Goal: Information Seeking & Learning: Learn about a topic

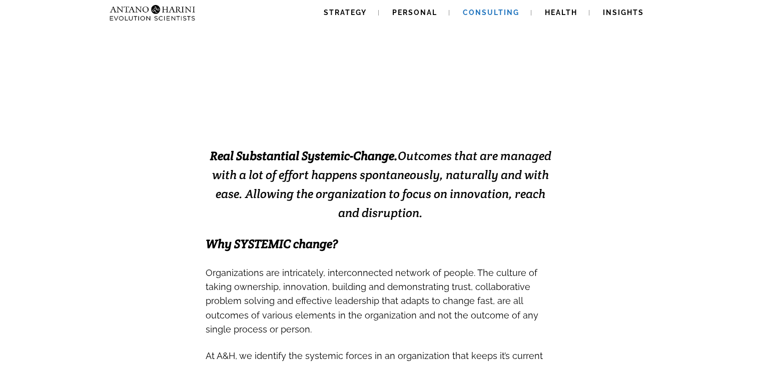
scroll to position [157, 0]
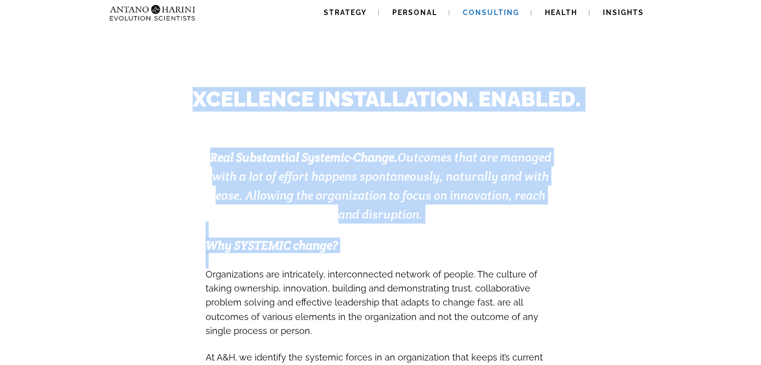
drag, startPoint x: 188, startPoint y: 97, endPoint x: 362, endPoint y: 259, distance: 237.5
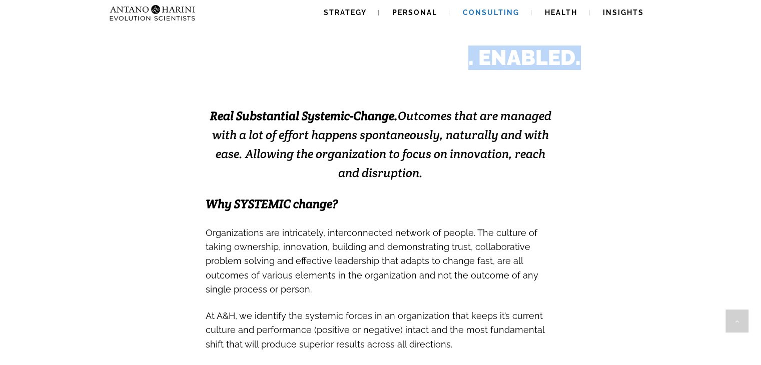
scroll to position [0, 0]
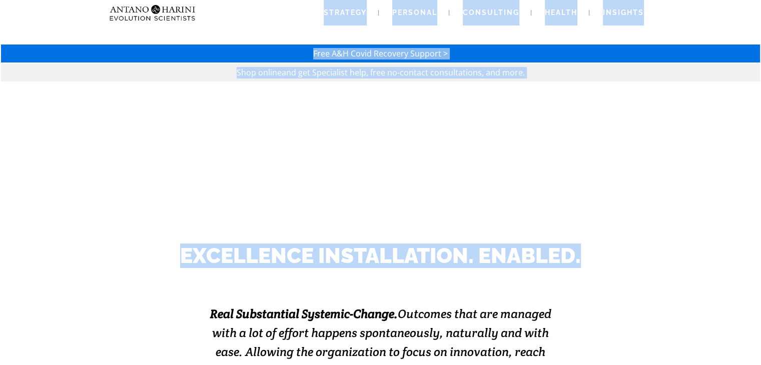
drag, startPoint x: 204, startPoint y: 159, endPoint x: 305, endPoint y: 20, distance: 171.9
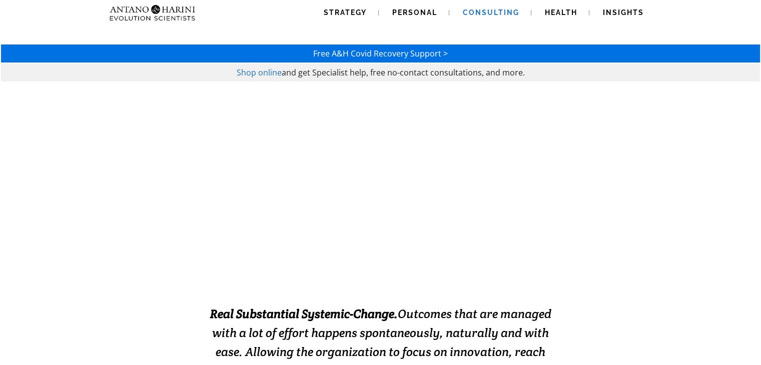
click at [305, 20] on div "Strategy Personal Consulting Health Insights Strategy Personal Consulting Healt…" at bounding box center [381, 13] width 550 height 26
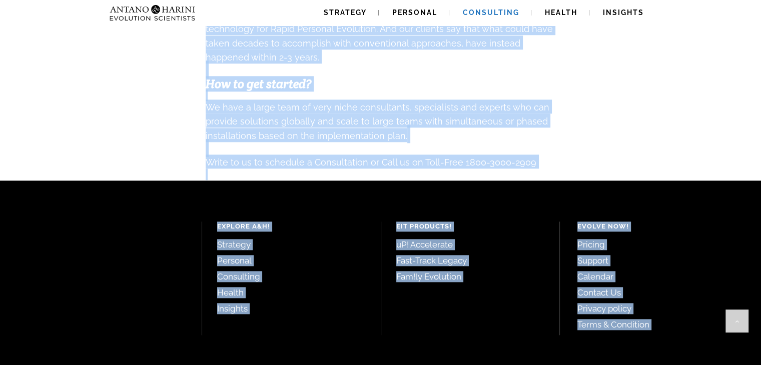
scroll to position [1149, 0]
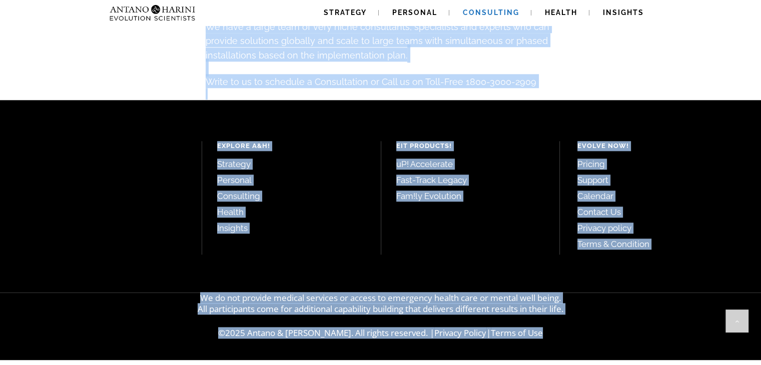
drag, startPoint x: 285, startPoint y: 72, endPoint x: 473, endPoint y: 388, distance: 367.9
click at [176, 312] on p "We do not provide medical services or access to emergency health care or mental…" at bounding box center [380, 304] width 761 height 22
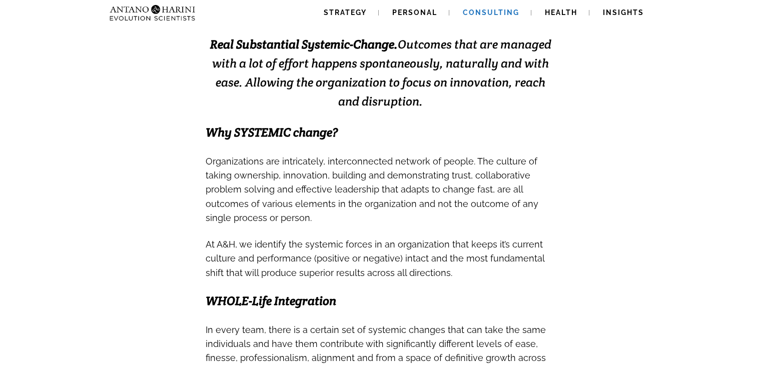
scroll to position [270, 0]
drag, startPoint x: 402, startPoint y: 44, endPoint x: 389, endPoint y: 219, distance: 175.1
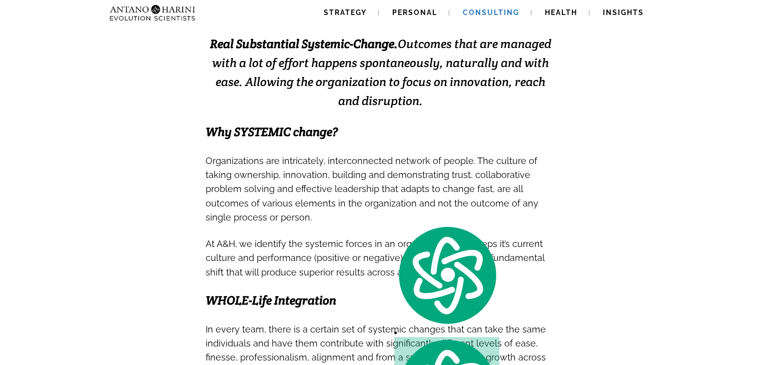
click at [432, 130] on h3 "Why SYSTEMIC change?" at bounding box center [381, 131] width 350 height 15
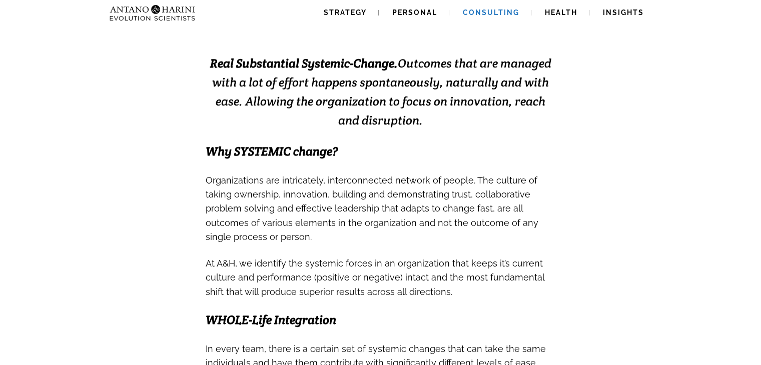
scroll to position [250, 0]
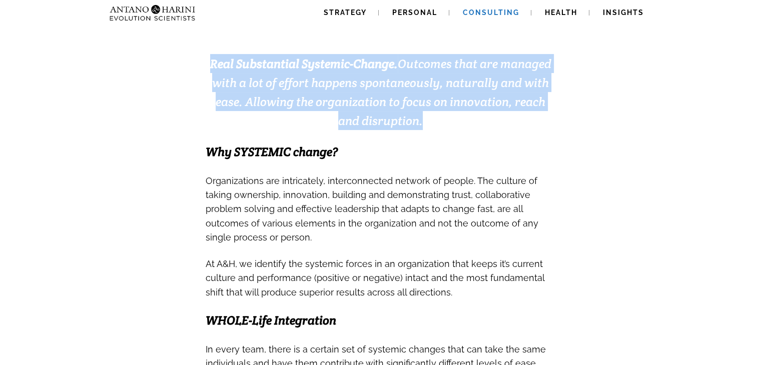
drag, startPoint x: 201, startPoint y: 67, endPoint x: 438, endPoint y: 123, distance: 244.1
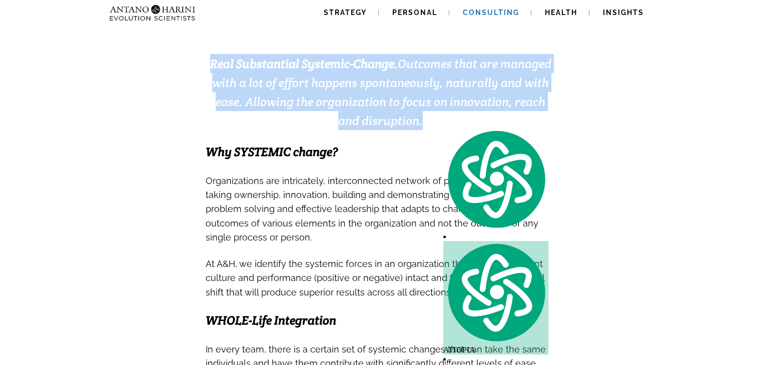
click at [438, 123] on h3 "Real Substantial Systemic-Change. Outcomes that are managed with a lot of effor…" at bounding box center [381, 92] width 350 height 76
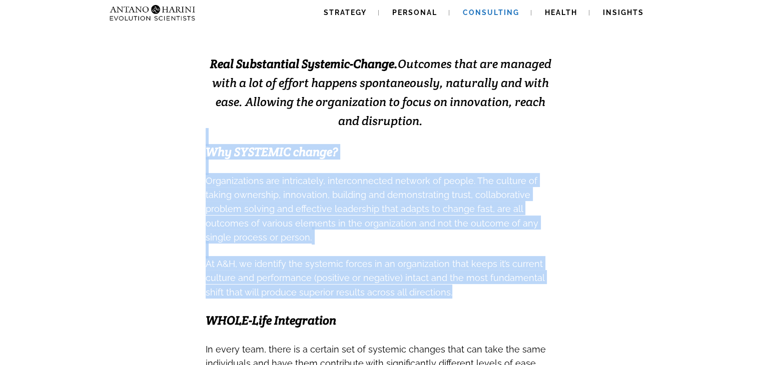
drag, startPoint x: 438, startPoint y: 123, endPoint x: 450, endPoint y: 305, distance: 182.4
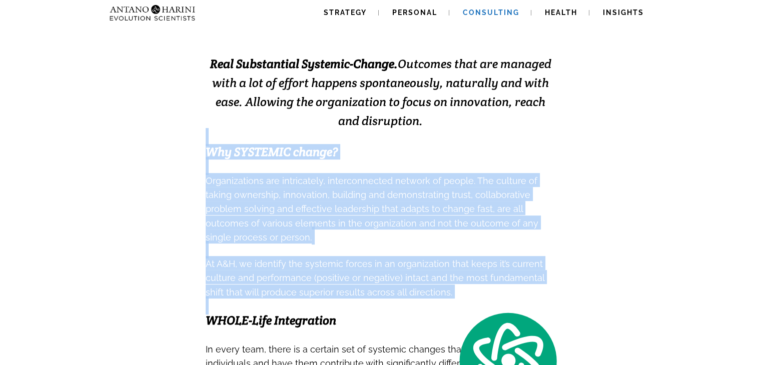
click at [438, 299] on h3 "At A&H, we identify the systemic forces in an organization that keeps it’s curr…" at bounding box center [381, 277] width 350 height 43
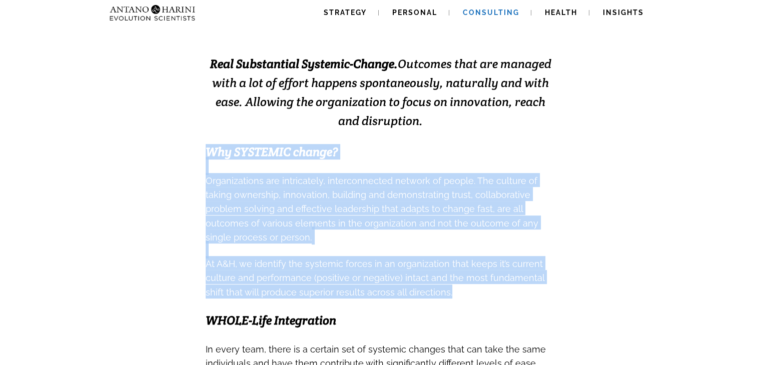
drag, startPoint x: 204, startPoint y: 156, endPoint x: 459, endPoint y: 300, distance: 293.7
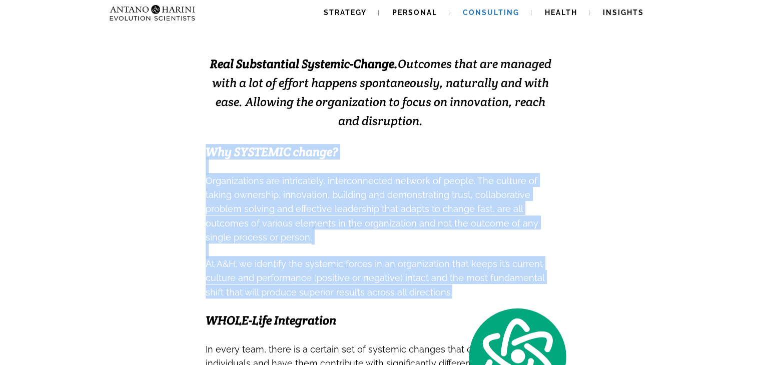
click at [459, 299] on h3 "At A&H, we identify the systemic forces in an organization that keeps it’s curr…" at bounding box center [381, 277] width 350 height 43
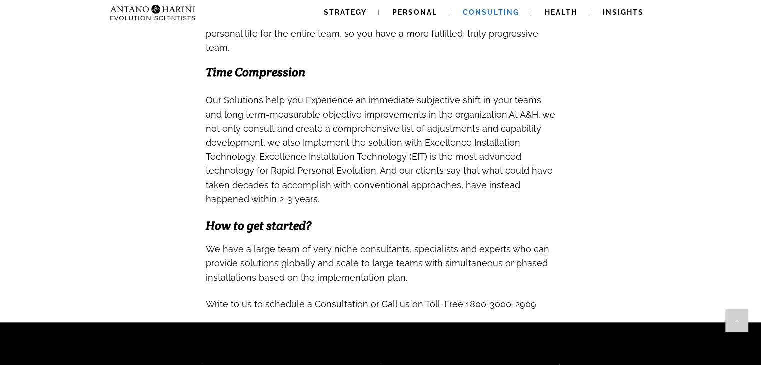
scroll to position [932, 0]
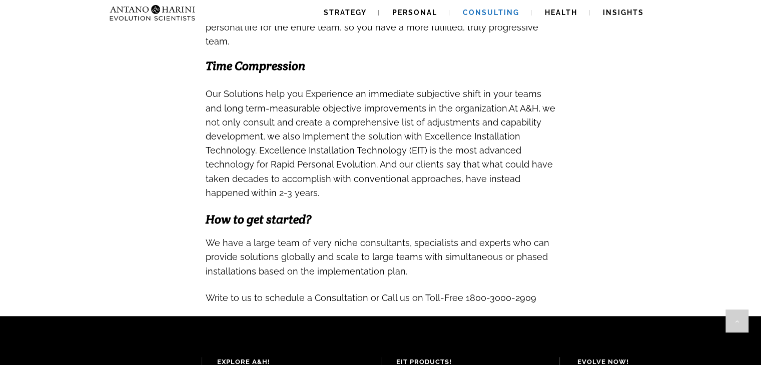
drag, startPoint x: 459, startPoint y: 300, endPoint x: 298, endPoint y: 194, distance: 193.5
click at [298, 194] on span "At A&H, we not only consult and create a comprehensive list of adjustments and …" at bounding box center [381, 150] width 350 height 95
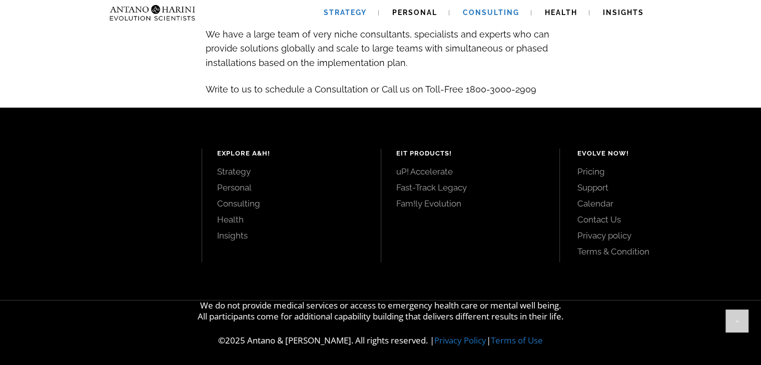
scroll to position [1145, 0]
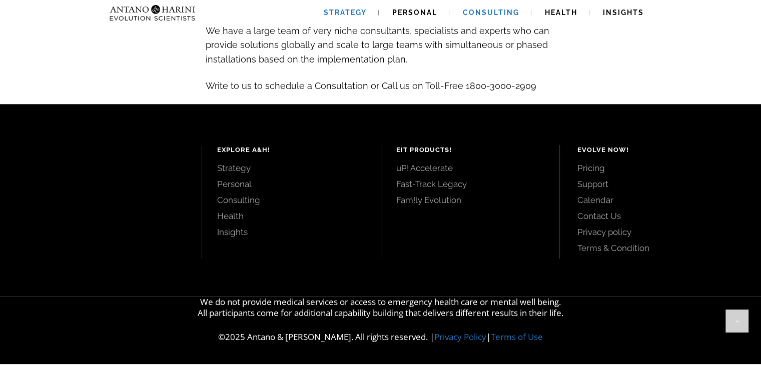
click at [340, 25] on link "Strategy" at bounding box center [345, 13] width 67 height 26
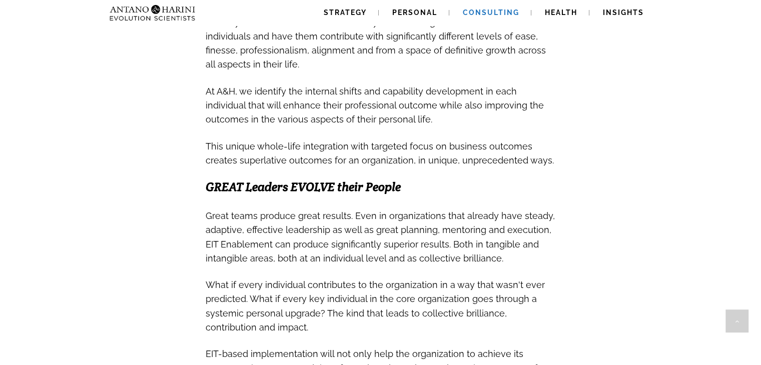
scroll to position [288, 0]
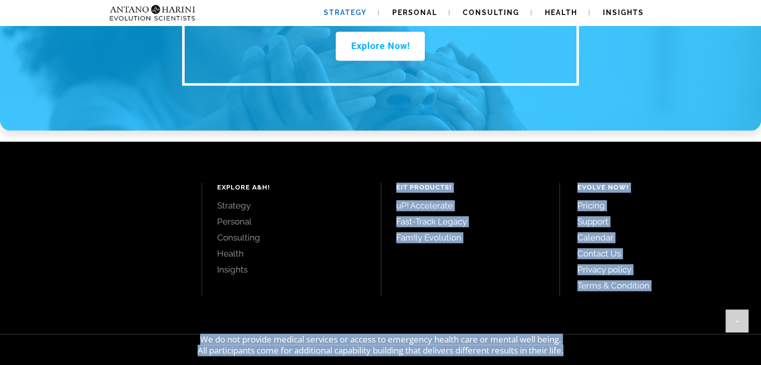
drag, startPoint x: 574, startPoint y: 308, endPoint x: 251, endPoint y: 235, distance: 331.3
type textarea "**********"
click at [251, 235] on div "Explore A&H! Strategy Personal Consulting Health Insights EIT Products! uP! Acc…" at bounding box center [380, 272] width 761 height 260
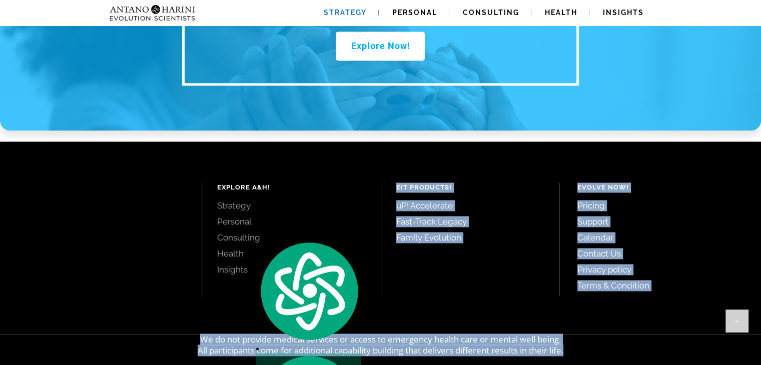
scroll to position [1467, 0]
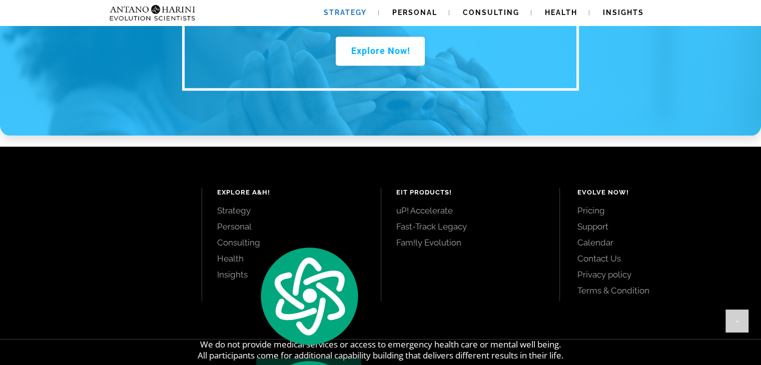
click at [299, 147] on div "Explore A&H! Strategy Personal Consulting Health Insights EIT Products! uP! Acc…" at bounding box center [380, 243] width 761 height 193
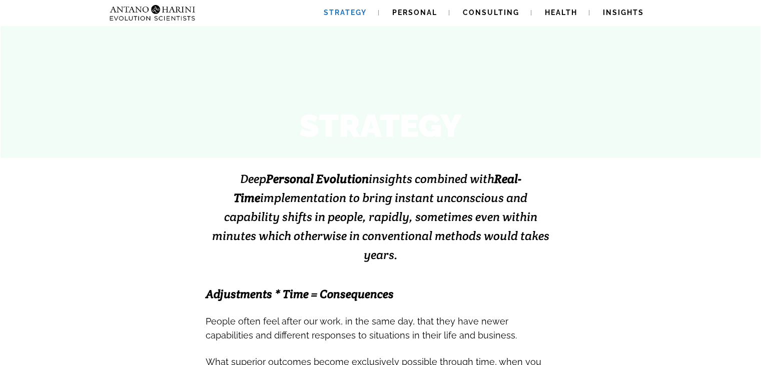
scroll to position [0, 0]
